Goal: Task Accomplishment & Management: Use online tool/utility

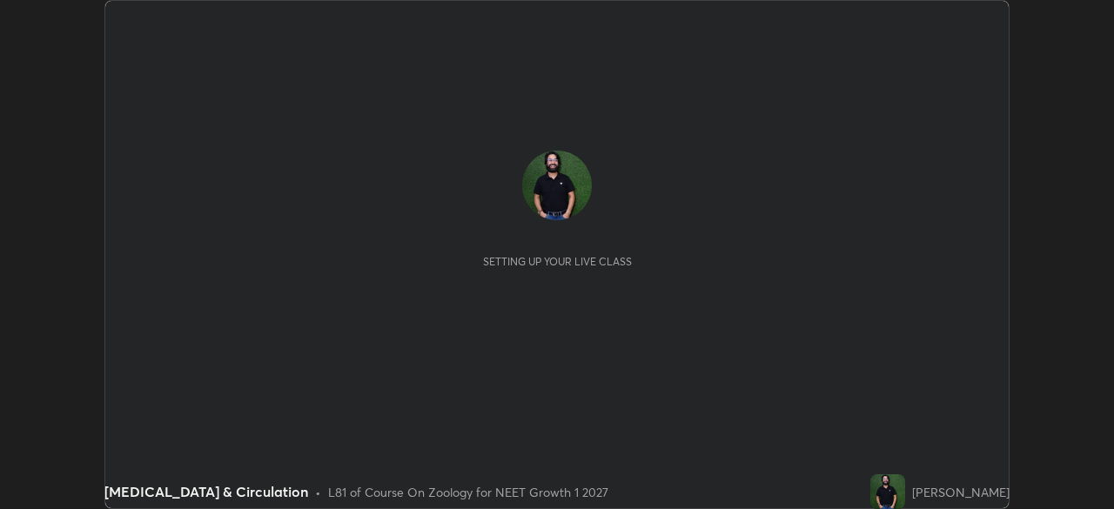
scroll to position [509, 1114]
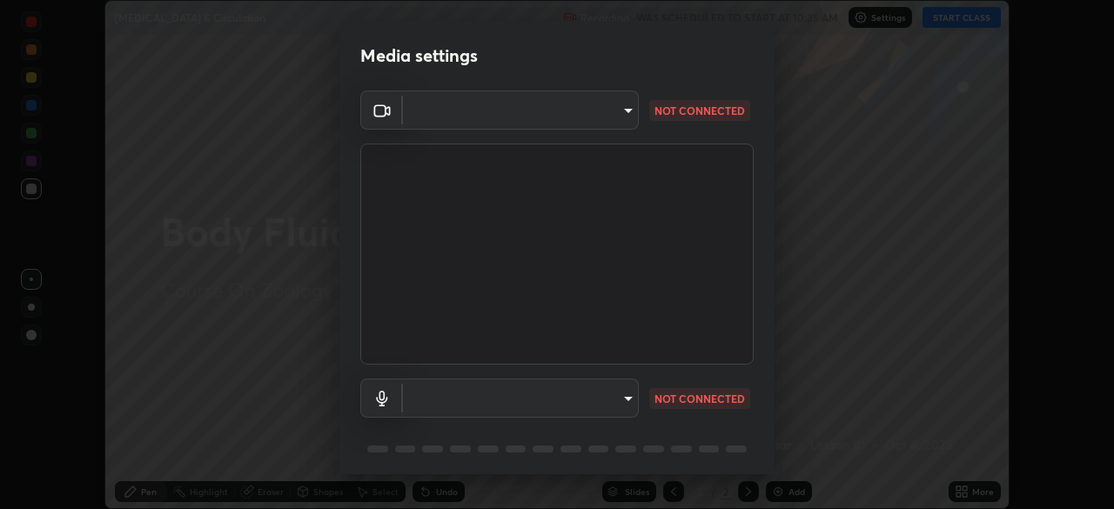
type input "f214d892c1ea21fc9911be358f21603cf7c671268a3f3fdd0c8c81d5790bf436"
type input "default"
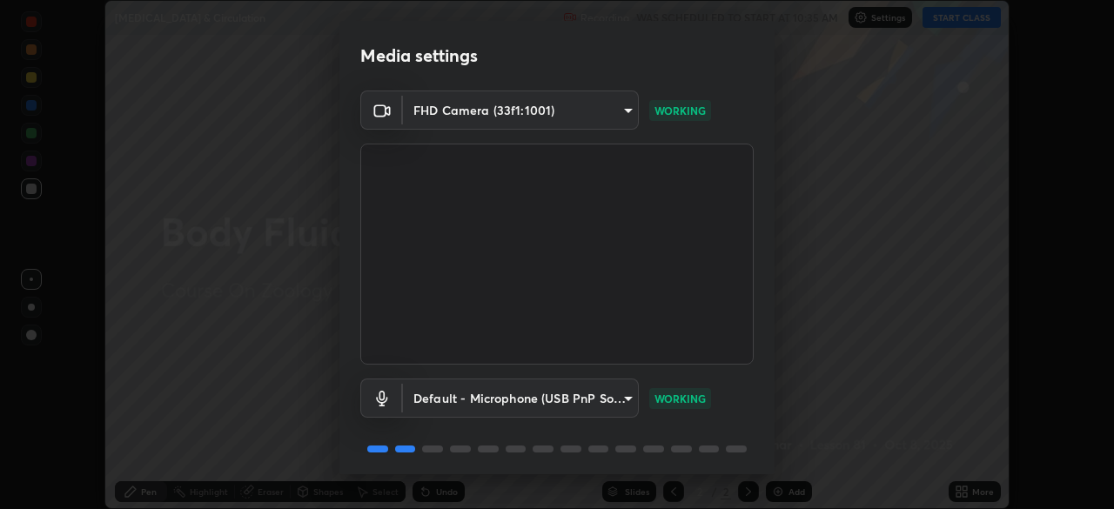
scroll to position [62, 0]
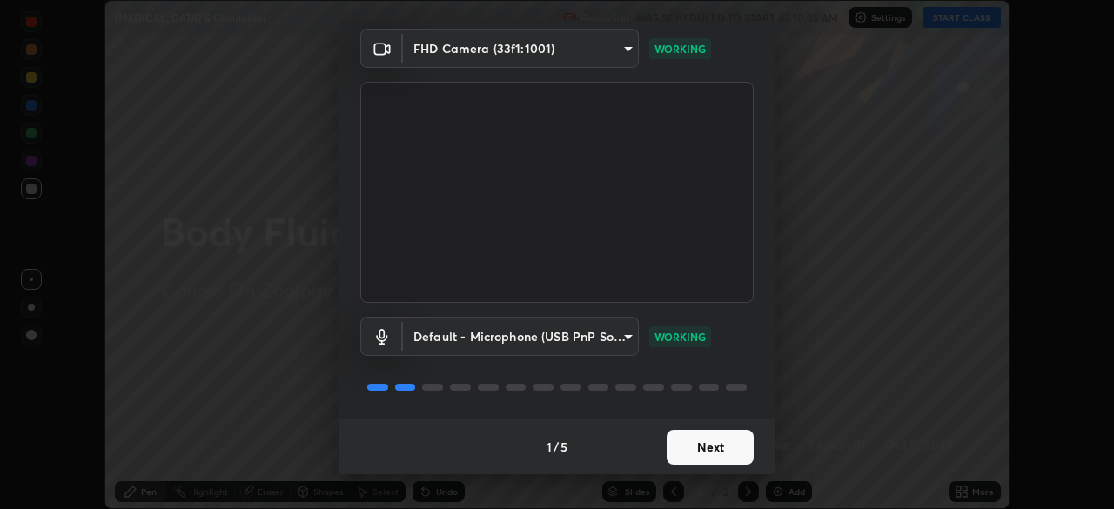
click at [706, 446] on button "Next" at bounding box center [710, 447] width 87 height 35
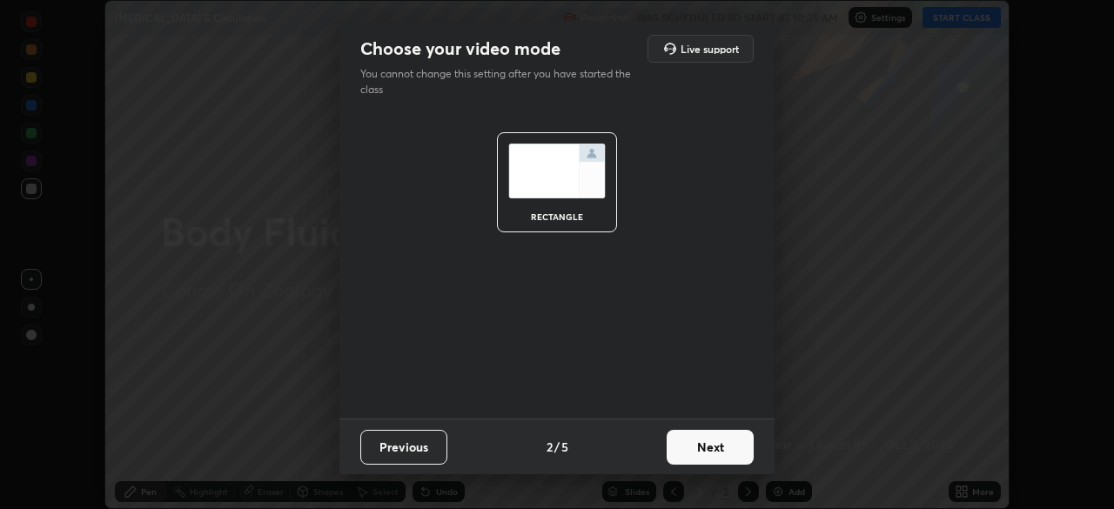
scroll to position [0, 0]
click at [722, 450] on button "Next" at bounding box center [710, 447] width 87 height 35
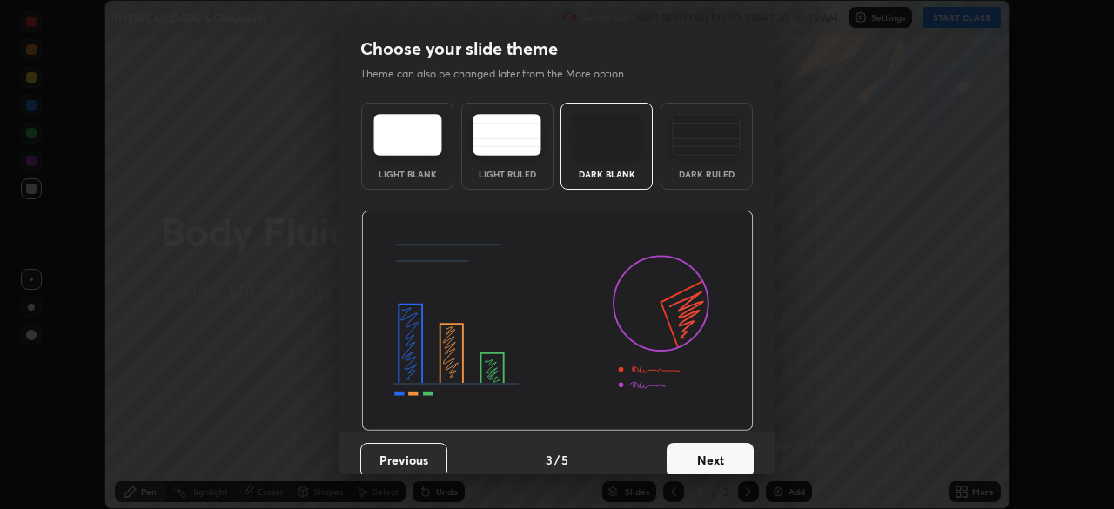
scroll to position [13, 0]
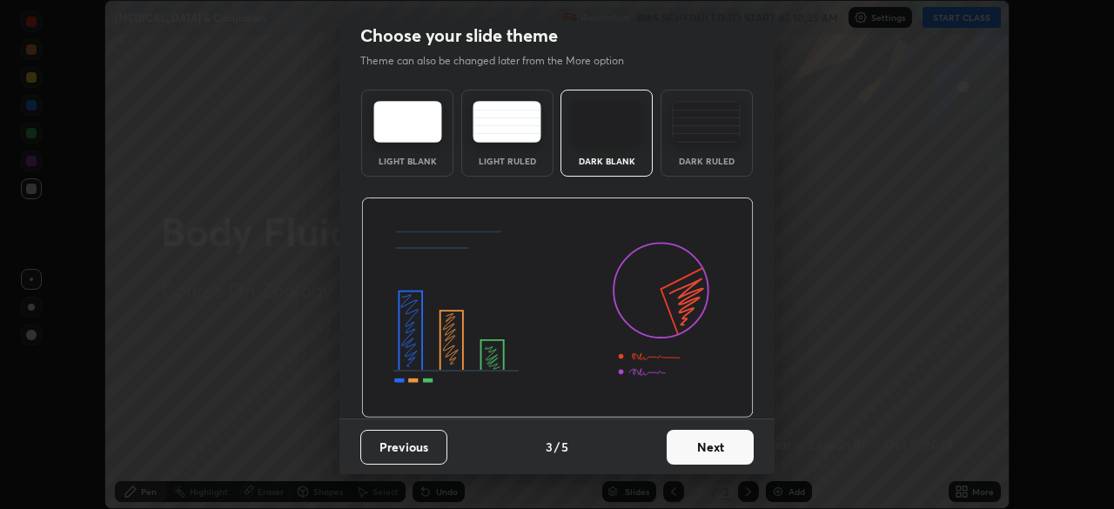
click at [711, 453] on button "Next" at bounding box center [710, 447] width 87 height 35
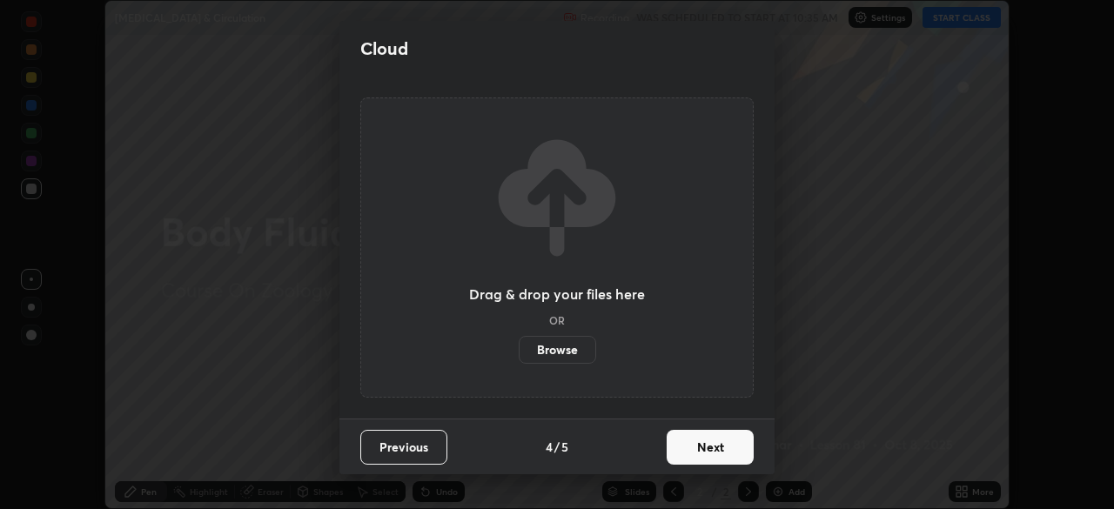
click at [709, 450] on button "Next" at bounding box center [710, 447] width 87 height 35
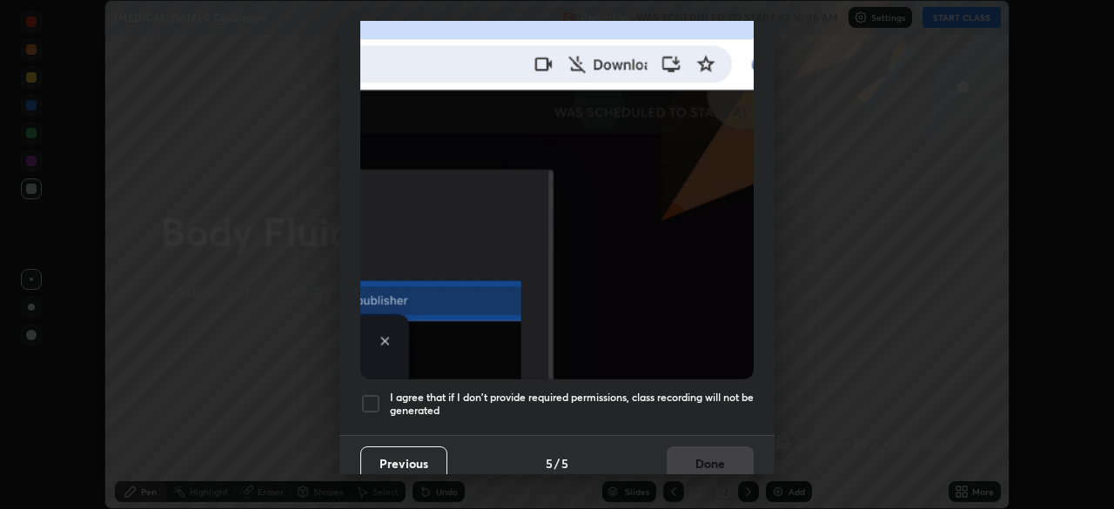
scroll to position [413, 0]
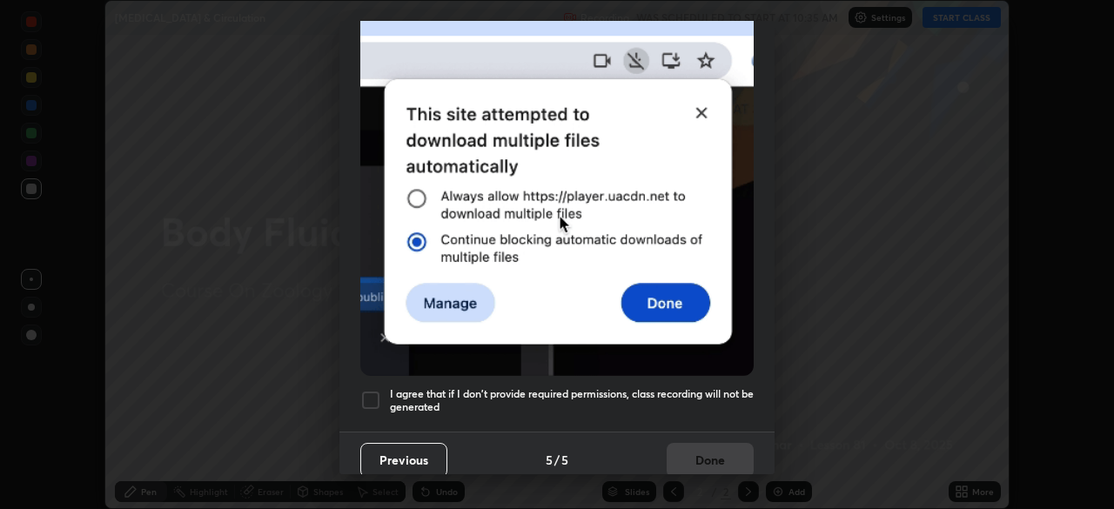
click at [371, 390] on div at bounding box center [370, 400] width 21 height 21
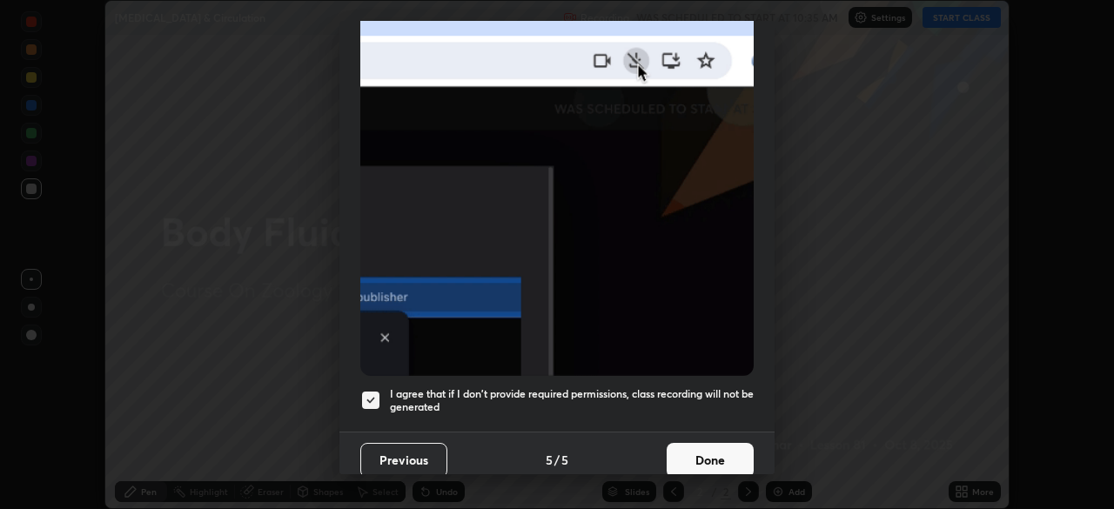
click at [710, 450] on button "Done" at bounding box center [710, 460] width 87 height 35
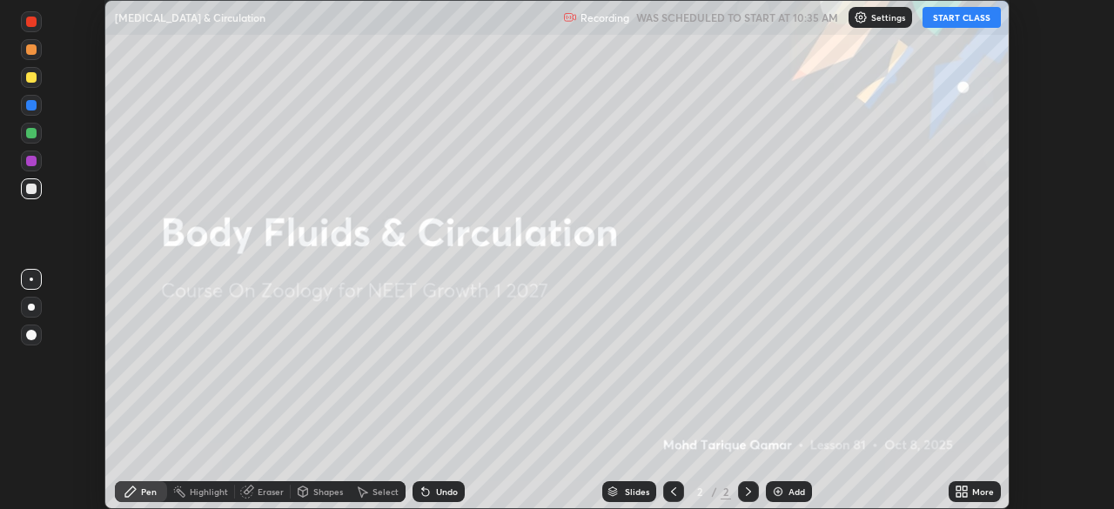
click at [966, 21] on button "START CLASS" at bounding box center [962, 17] width 78 height 21
